Goal: Transaction & Acquisition: Purchase product/service

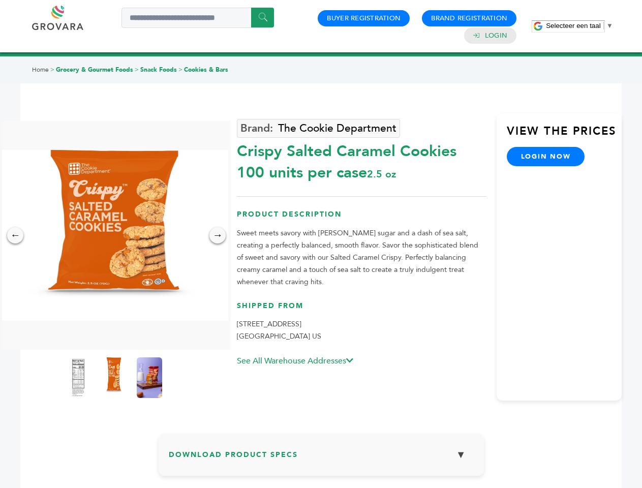
click at [580, 25] on span "Selecteer een taal" at bounding box center [573, 26] width 54 height 8
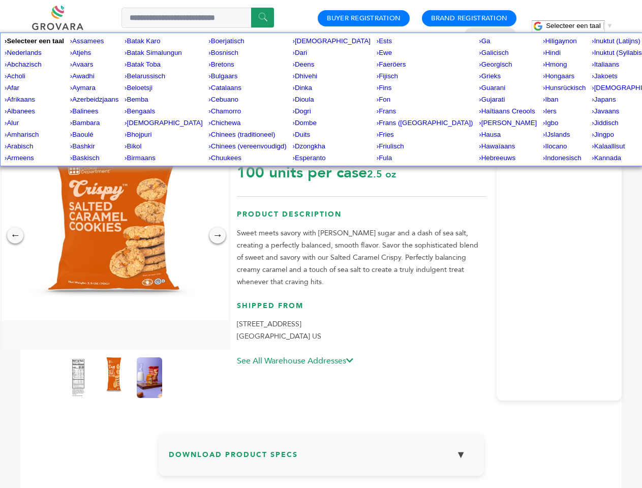
click at [114, 235] on img at bounding box center [113, 235] width 229 height 171
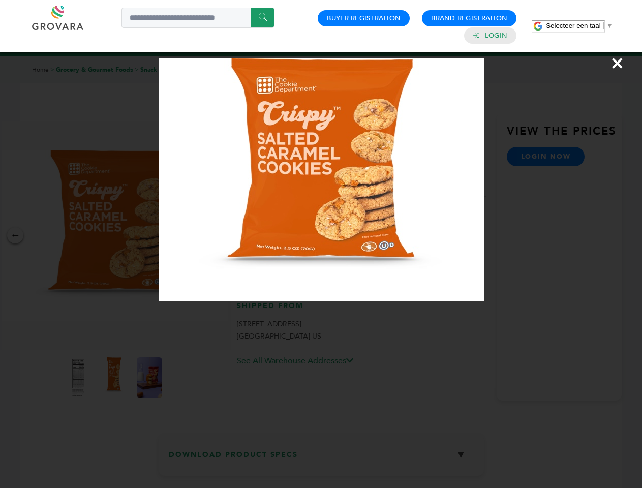
click at [15, 235] on div "×" at bounding box center [321, 244] width 642 height 488
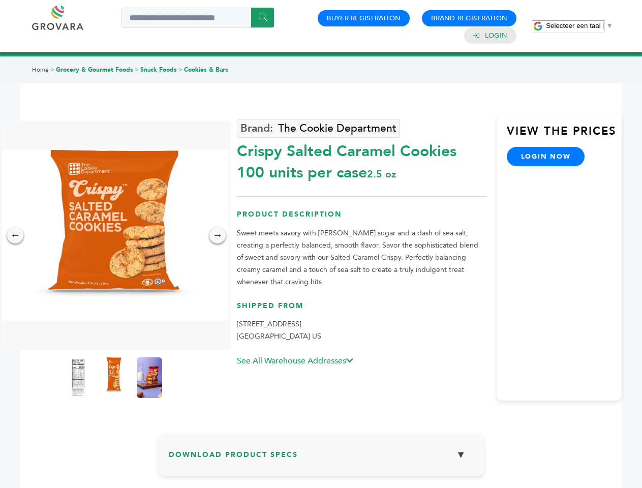
click at [218, 235] on div "→" at bounding box center [218, 235] width 16 height 16
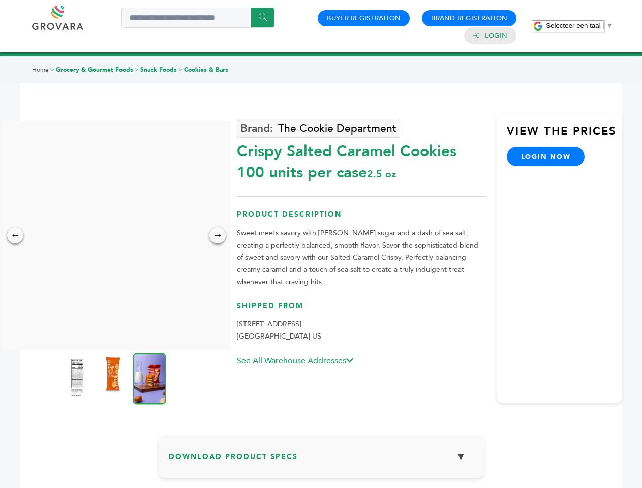
click at [78, 378] on img at bounding box center [77, 378] width 25 height 41
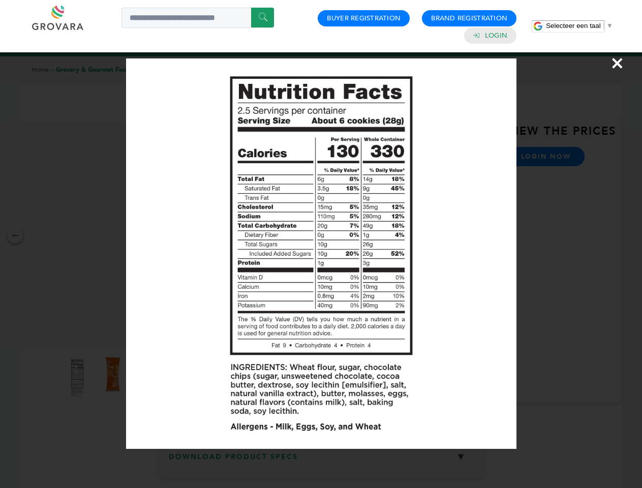
click at [114, 378] on div "×" at bounding box center [321, 244] width 642 height 488
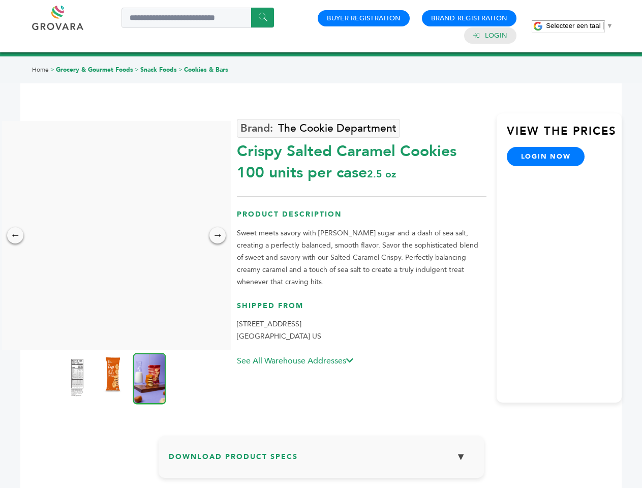
click at [150, 378] on img at bounding box center [149, 378] width 33 height 51
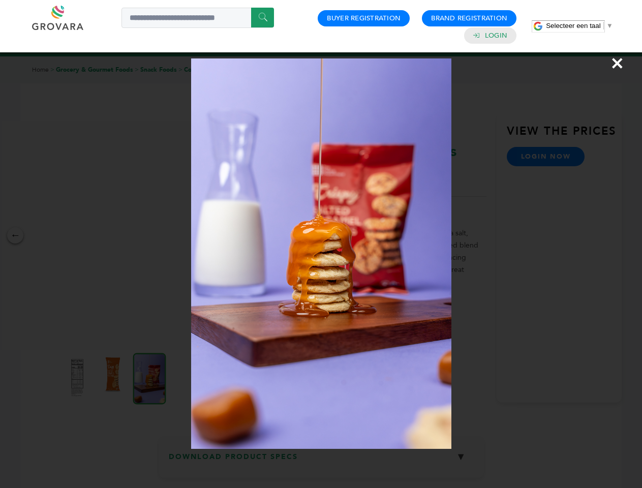
click at [321, 459] on div "×" at bounding box center [321, 244] width 642 height 488
